Goal: Information Seeking & Learning: Check status

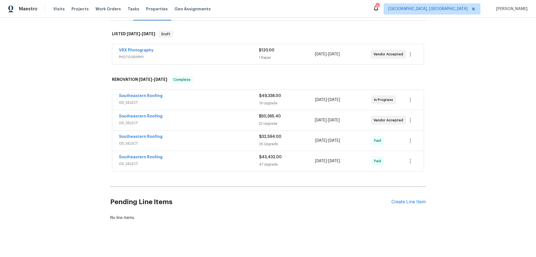
scroll to position [87, 0]
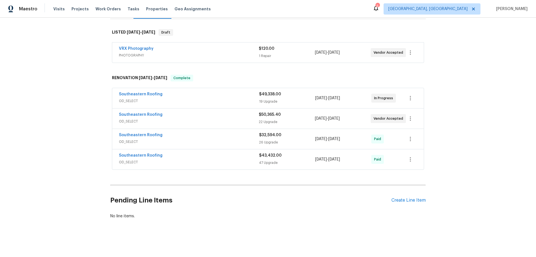
click at [77, 137] on div "Back to all projects [STREET_ADDRESS] 3 Beds | 2 Baths | Total: 1564 ft² | Abov…" at bounding box center [268, 137] width 536 height 239
click at [64, 139] on div "Back to all projects [STREET_ADDRESS] 3 Beds | 2 Baths | Total: 1564 ft² | Abov…" at bounding box center [268, 137] width 536 height 239
click at [54, 48] on div "Back to all projects [STREET_ADDRESS] 3 Beds | 2 Baths | Total: 1564 ft² | Abov…" at bounding box center [268, 137] width 536 height 239
click at [58, 74] on div "Back to all projects [STREET_ADDRESS] 3 Beds | 2 Baths | Total: 1564 ft² | Abov…" at bounding box center [268, 137] width 536 height 239
click at [81, 106] on div "Back to all projects [STREET_ADDRESS] 3 Beds | 2 Baths | Total: 1564 ft² | Abov…" at bounding box center [268, 137] width 536 height 239
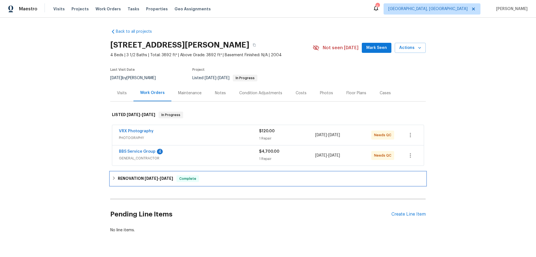
click at [118, 176] on h6 "RENOVATION 6/30/25 - 7/25/25" at bounding box center [145, 178] width 55 height 7
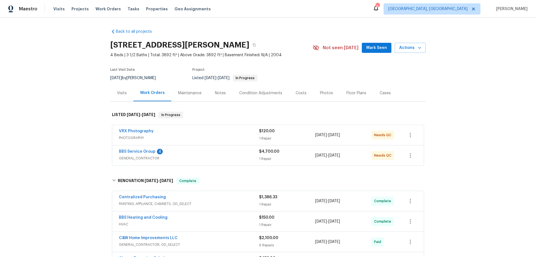
click at [83, 119] on div "Back to all projects 107 Burning Bush Pl, La Plata, MD 20646 4 Beds | 3 1/2 Bat…" at bounding box center [268, 137] width 536 height 239
click at [72, 136] on div "Back to all projects 107 Burning Bush Pl, La Plata, MD 20646 4 Beds | 3 1/2 Bat…" at bounding box center [268, 137] width 536 height 239
click at [89, 97] on div "Back to all projects 107 Burning Bush Pl, La Plata, MD 20646 4 Beds | 3 1/2 Bat…" at bounding box center [268, 137] width 536 height 239
click at [105, 93] on div "Back to all projects 107 Burning Bush Pl, La Plata, MD 20646 4 Beds | 3 1/2 Bat…" at bounding box center [268, 137] width 536 height 239
click at [81, 110] on div "Back to all projects 107 Burning Bush Pl, La Plata, MD 20646 4 Beds | 3 1/2 Bat…" at bounding box center [268, 137] width 536 height 239
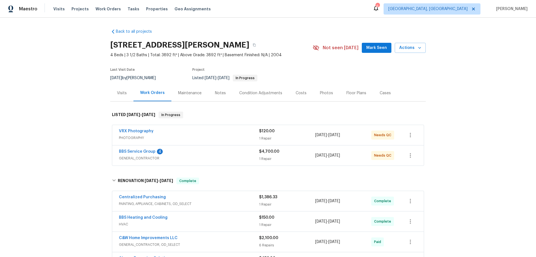
click at [75, 110] on div "Back to all projects 107 Burning Bush Pl, La Plata, MD 20646 4 Beds | 3 1/2 Bat…" at bounding box center [268, 137] width 536 height 239
click at [59, 117] on div "Back to all projects 107 Burning Bush Pl, La Plata, MD 20646 4 Beds | 3 1/2 Bat…" at bounding box center [268, 137] width 536 height 239
click at [77, 70] on div "Back to all projects 107 Burning Bush Pl, La Plata, MD 20646 4 Beds | 3 1/2 Bat…" at bounding box center [268, 137] width 536 height 239
click at [65, 68] on div "Back to all projects 107 Burning Bush Pl, La Plata, MD 20646 4 Beds | 3 1/2 Bat…" at bounding box center [268, 137] width 536 height 239
